Goal: Task Accomplishment & Management: Use online tool/utility

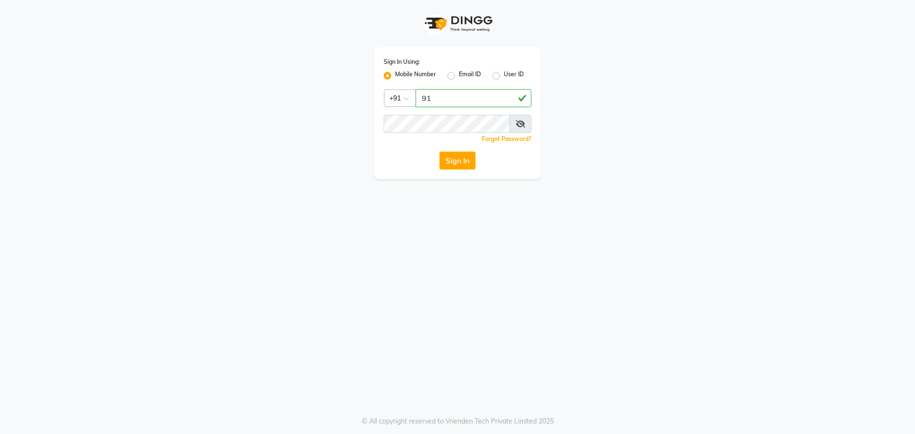
type input "9"
type input "9154979082"
click at [439, 152] on button "Sign In" at bounding box center [457, 161] width 36 height 18
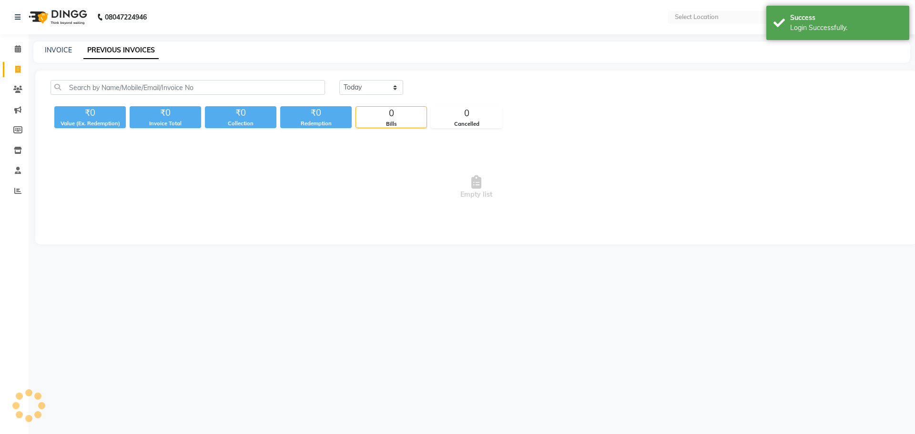
select select "en"
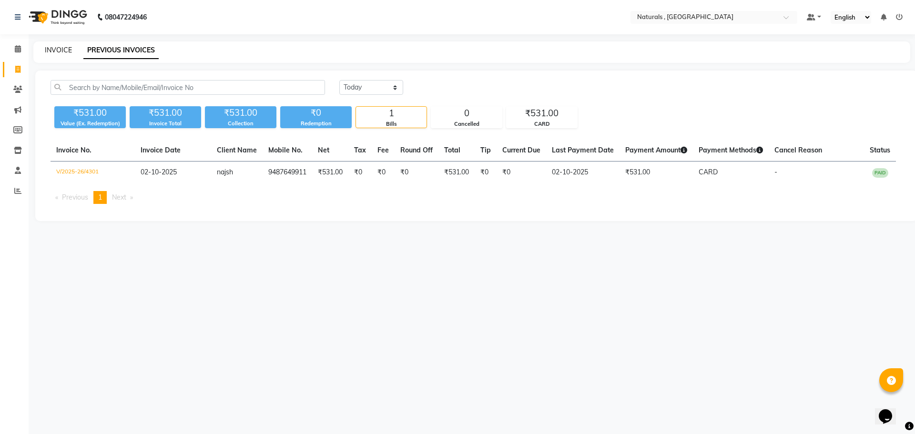
click at [62, 51] on link "INVOICE" at bounding box center [58, 50] width 27 height 9
select select "service"
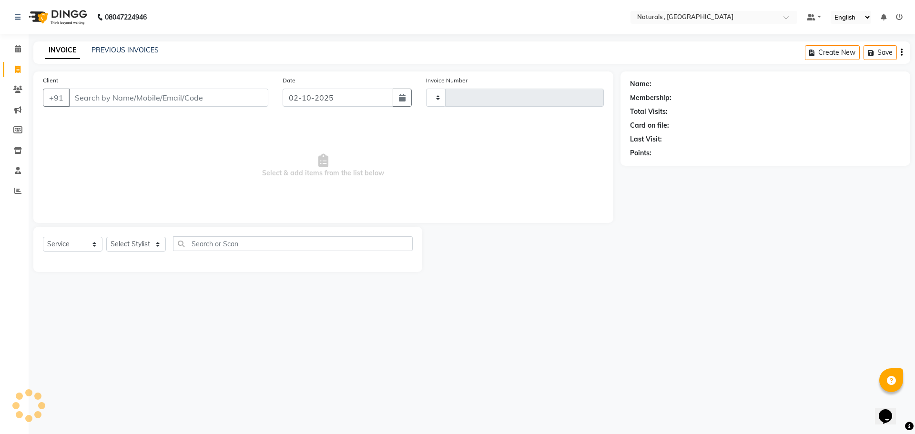
type input "4302"
select select "5818"
click at [155, 242] on select "Select Stylist ASFIYA (L-3) BHAGYA SHREE GM [PERSON_NAME] (L-2) [PERSON_NAME] (…" at bounding box center [141, 244] width 71 height 15
select select "74680"
click at [106, 237] on select "Select Stylist ASFIYA (L-3) BHAGYA SHREE GM [PERSON_NAME] (L-2) [PERSON_NAME] (…" at bounding box center [141, 244] width 71 height 15
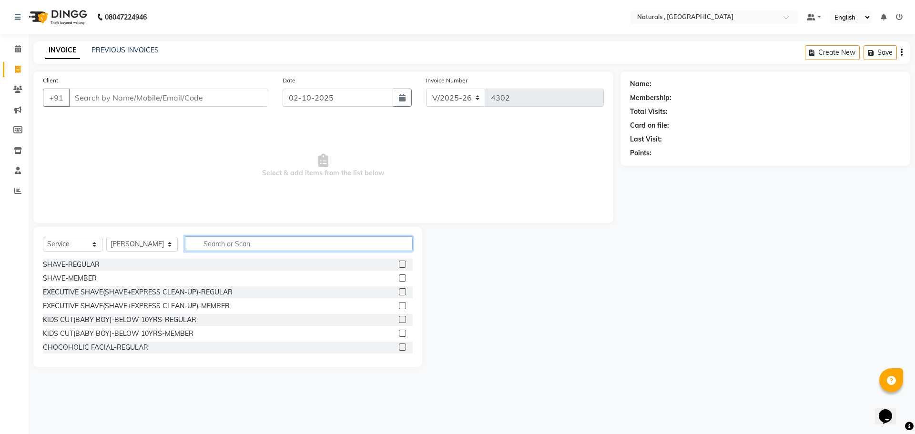
click at [248, 242] on input "text" at bounding box center [299, 243] width 228 height 15
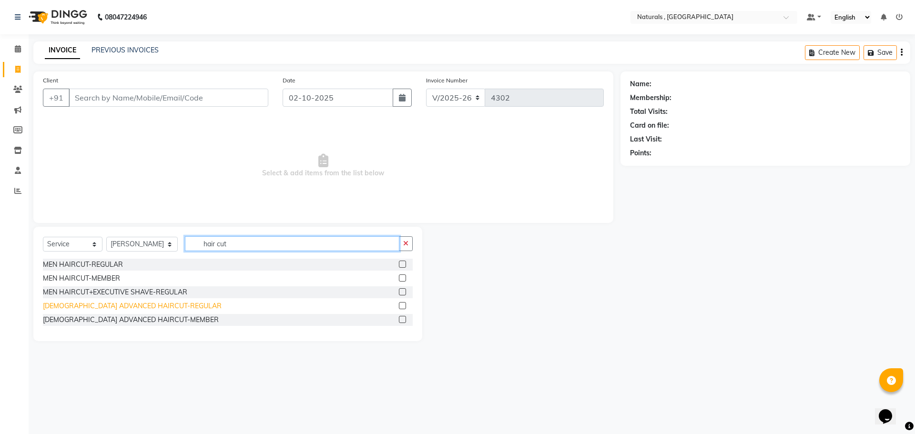
type input "hair cut"
click at [150, 303] on div "[DEMOGRAPHIC_DATA] ADVANCED HAIRCUT-REGULAR" at bounding box center [132, 306] width 179 height 10
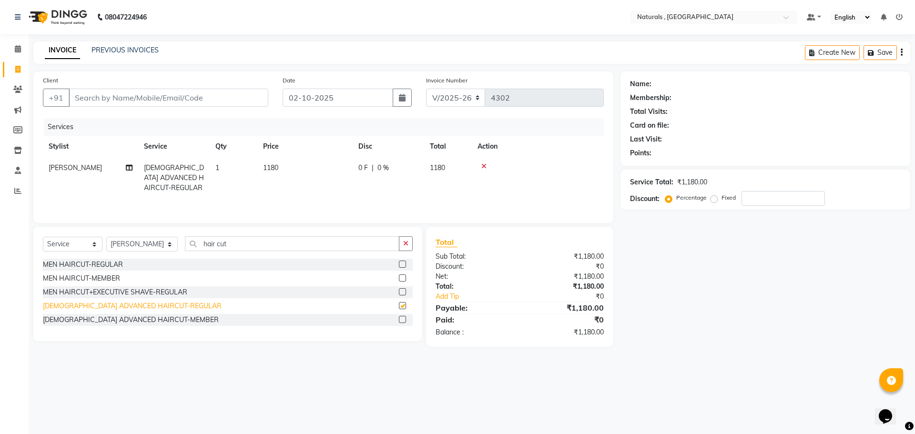
checkbox input "false"
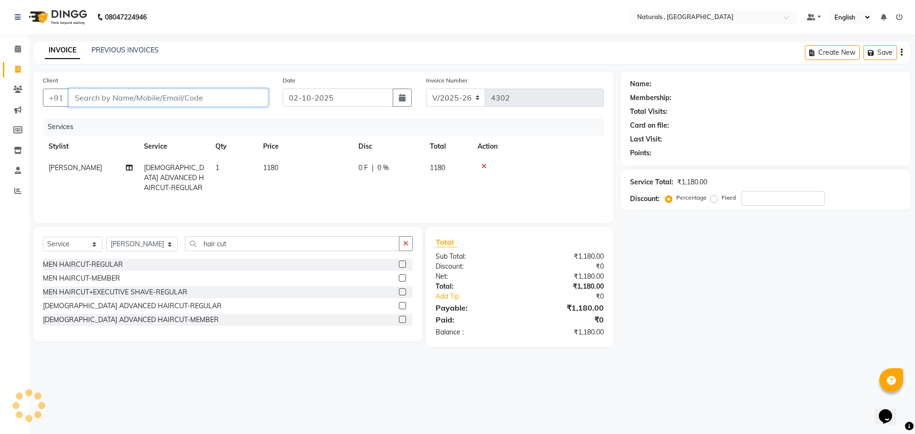
click at [208, 105] on input "Client" at bounding box center [169, 98] width 200 height 18
click at [203, 96] on input "Client" at bounding box center [169, 98] width 200 height 18
type input "8"
type input "0"
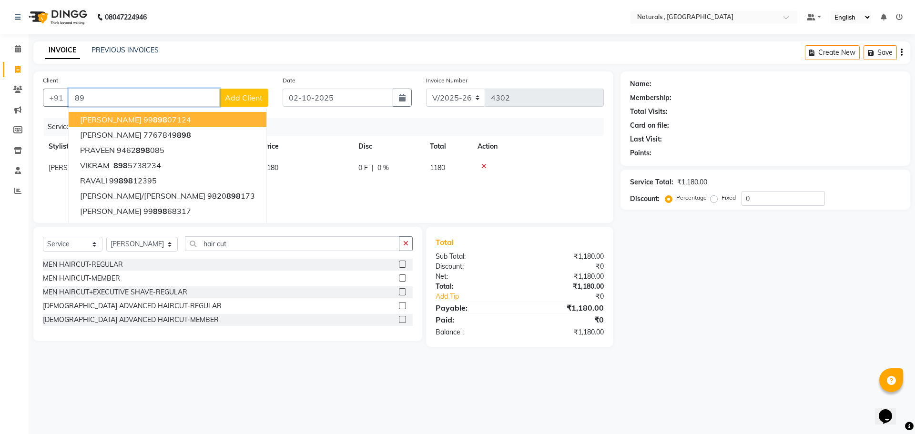
type input "8"
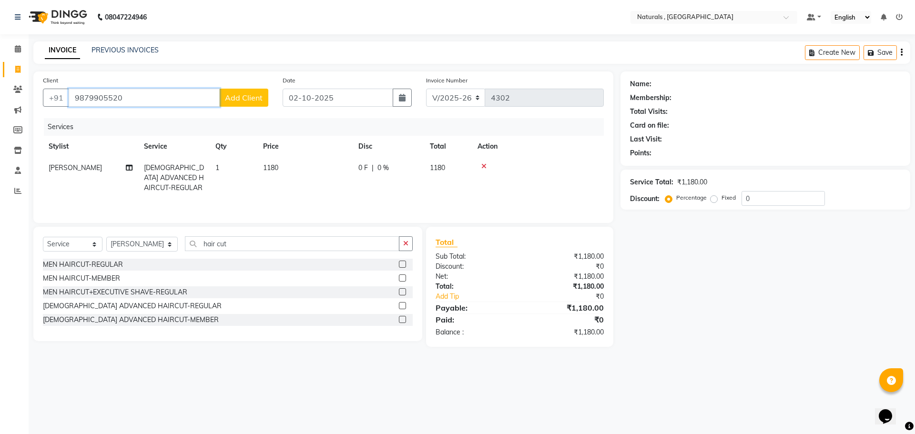
type input "9879905520"
click at [245, 98] on span "Add Client" at bounding box center [244, 98] width 38 height 10
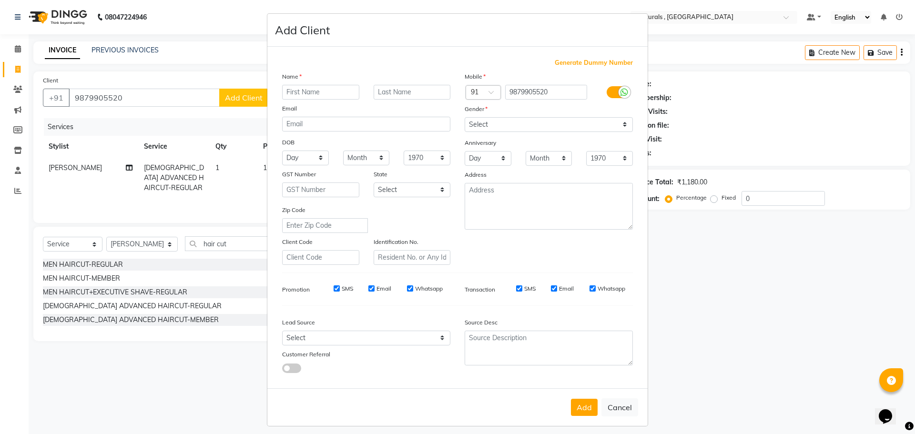
click at [325, 89] on input "text" at bounding box center [320, 92] width 77 height 15
type input "t"
type input "TASNI"
click at [520, 125] on select "Select [DEMOGRAPHIC_DATA] [DEMOGRAPHIC_DATA] Other Prefer Not To Say" at bounding box center [549, 124] width 168 height 15
select select "[DEMOGRAPHIC_DATA]"
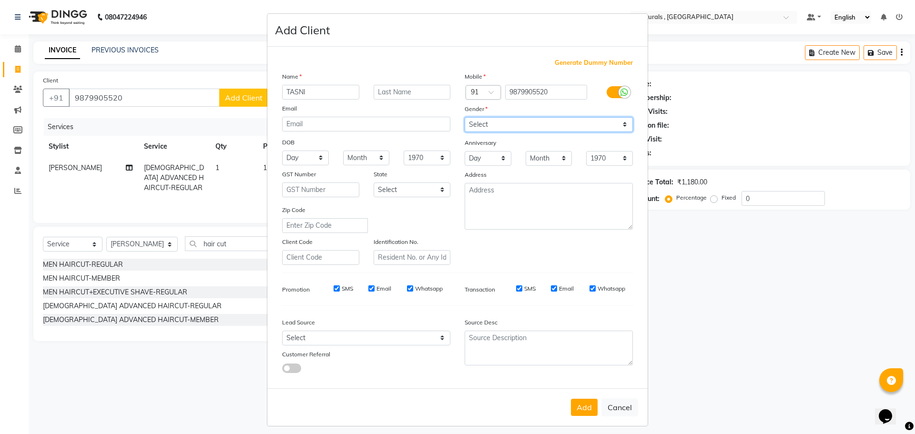
click at [465, 117] on select "Select [DEMOGRAPHIC_DATA] [DEMOGRAPHIC_DATA] Other Prefer Not To Say" at bounding box center [549, 124] width 168 height 15
click at [585, 406] on button "Add" at bounding box center [584, 407] width 27 height 17
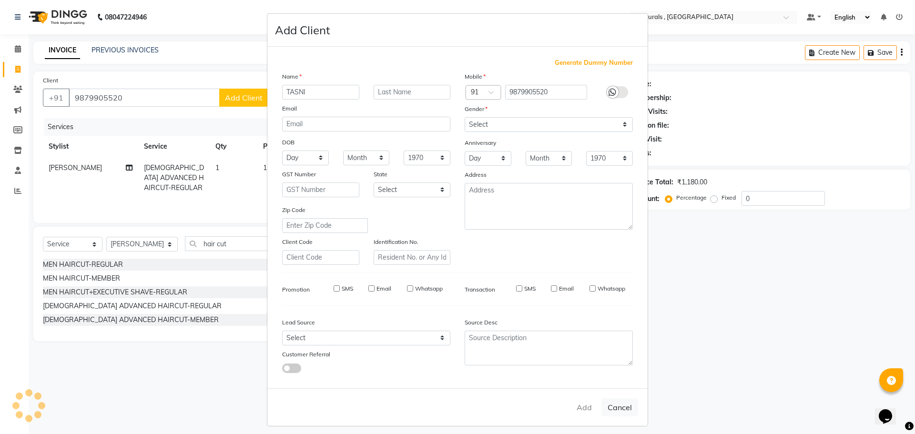
select select
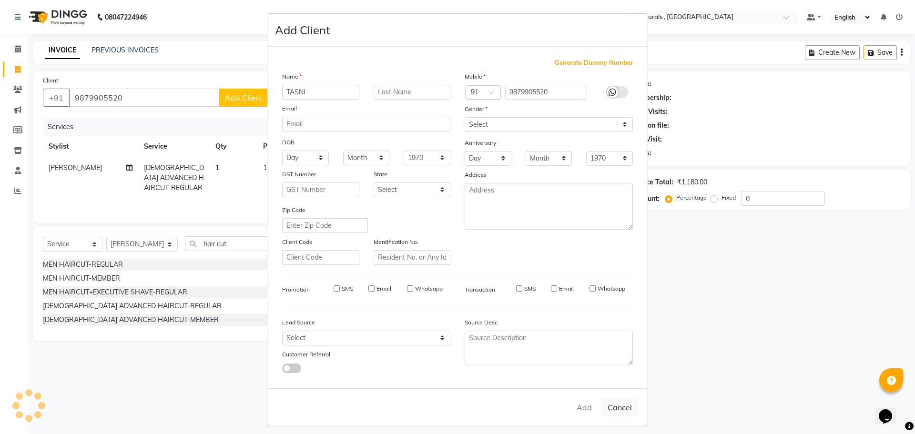
select select
checkbox input "false"
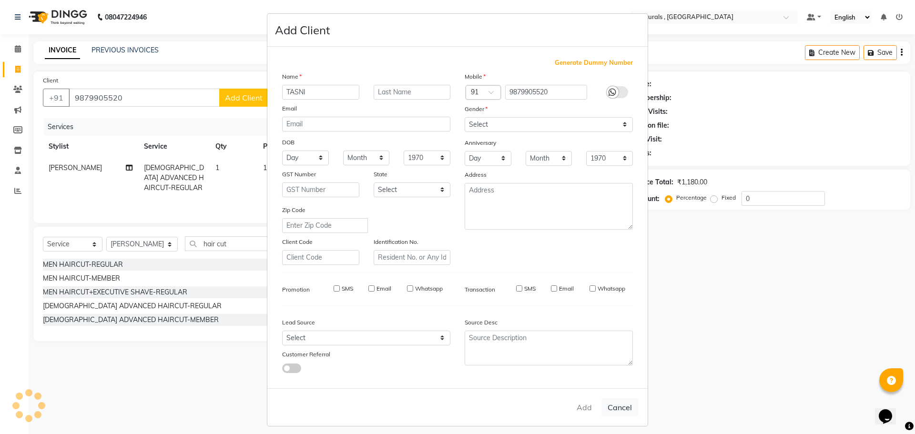
checkbox input "false"
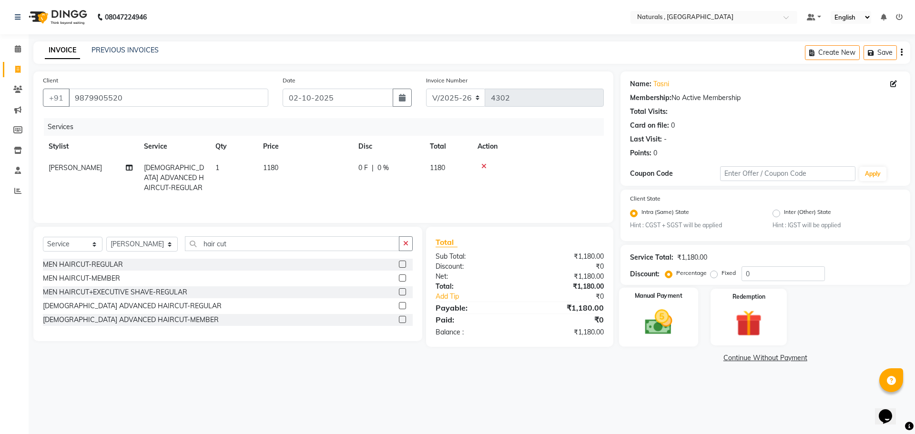
click at [646, 323] on img at bounding box center [658, 322] width 44 height 31
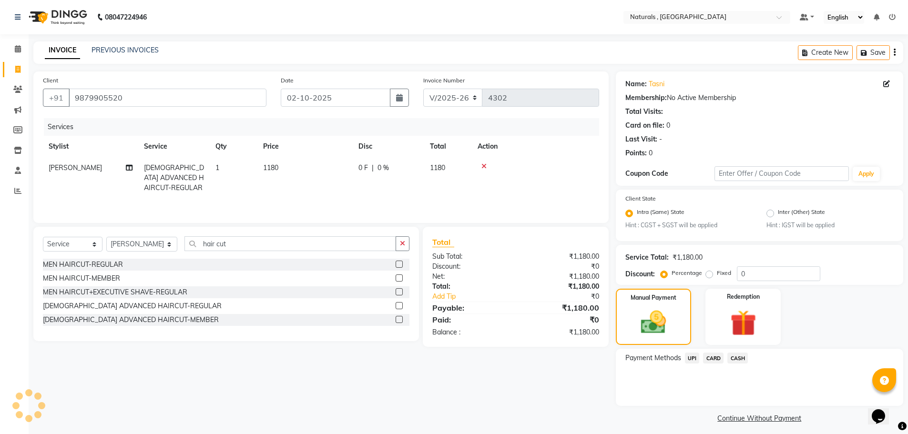
click at [715, 358] on span "CARD" at bounding box center [713, 358] width 20 height 11
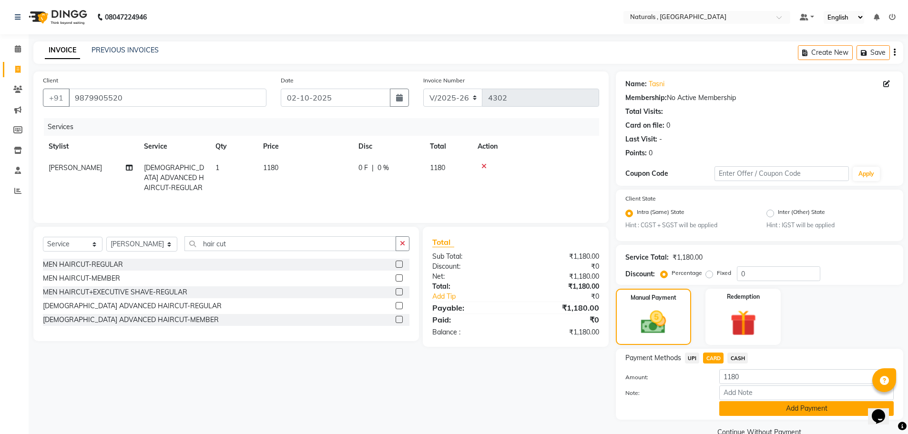
click at [757, 415] on button "Add Payment" at bounding box center [806, 408] width 174 height 15
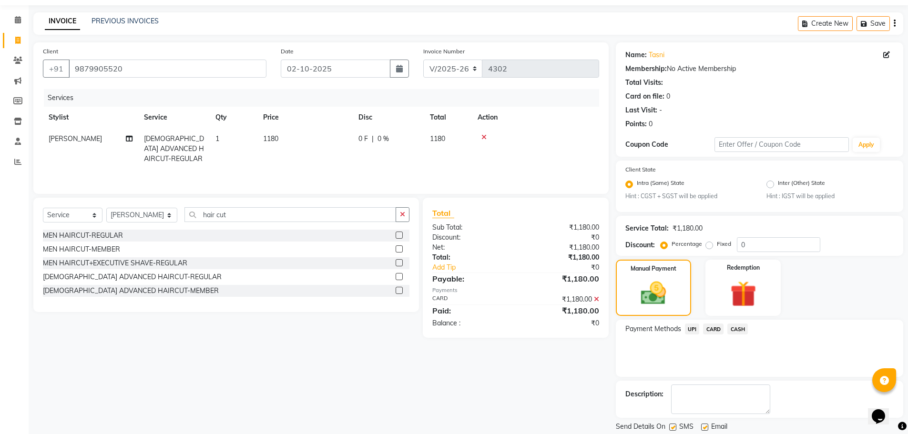
scroll to position [60, 0]
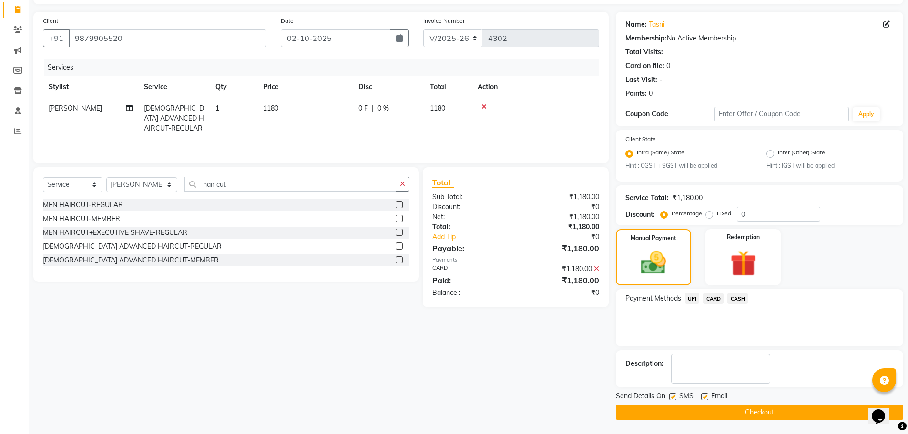
click at [757, 415] on button "Checkout" at bounding box center [759, 412] width 287 height 15
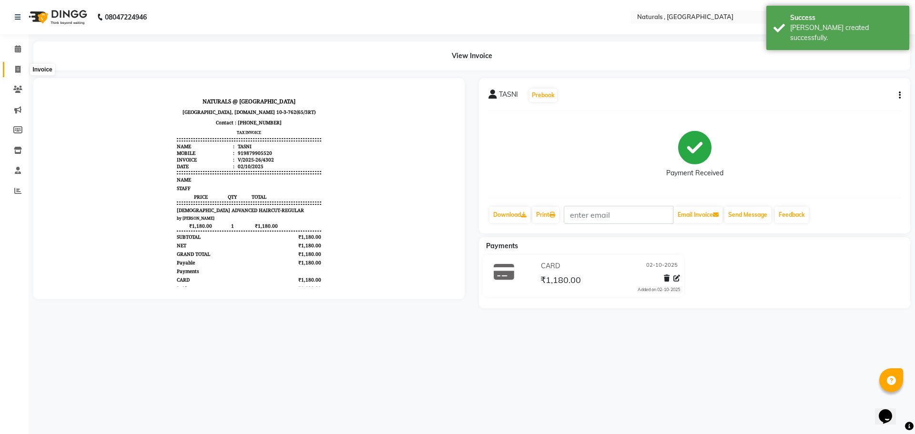
drag, startPoint x: 19, startPoint y: 71, endPoint x: 25, endPoint y: 71, distance: 6.2
click at [19, 71] on icon at bounding box center [17, 69] width 5 height 7
select select "service"
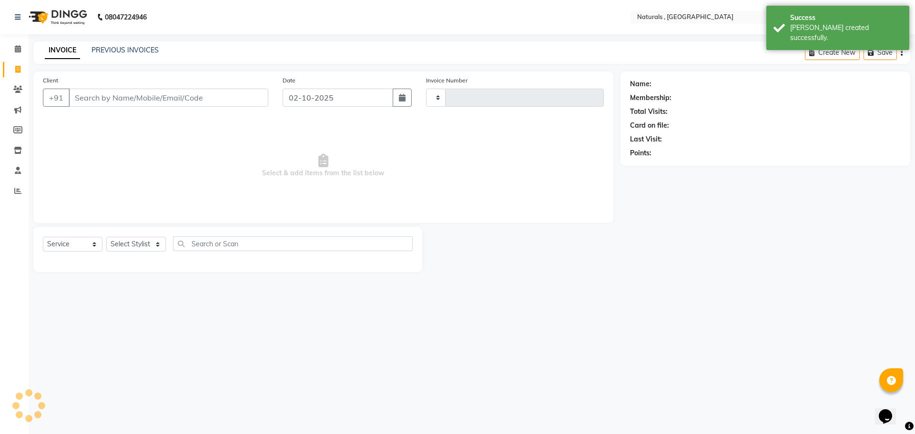
type input "4303"
select select "5818"
click at [123, 51] on link "PREVIOUS INVOICES" at bounding box center [124, 50] width 67 height 9
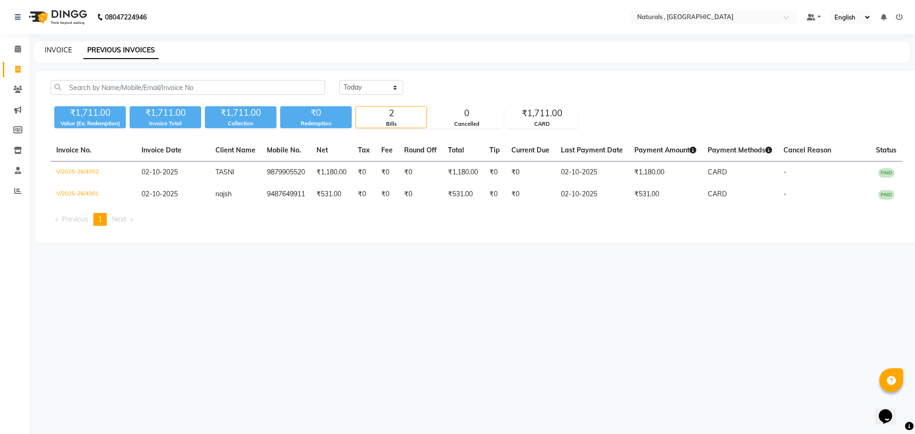
click at [62, 51] on link "INVOICE" at bounding box center [58, 50] width 27 height 9
select select "5818"
select select "service"
